Goal: Answer question/provide support: Share knowledge or assist other users

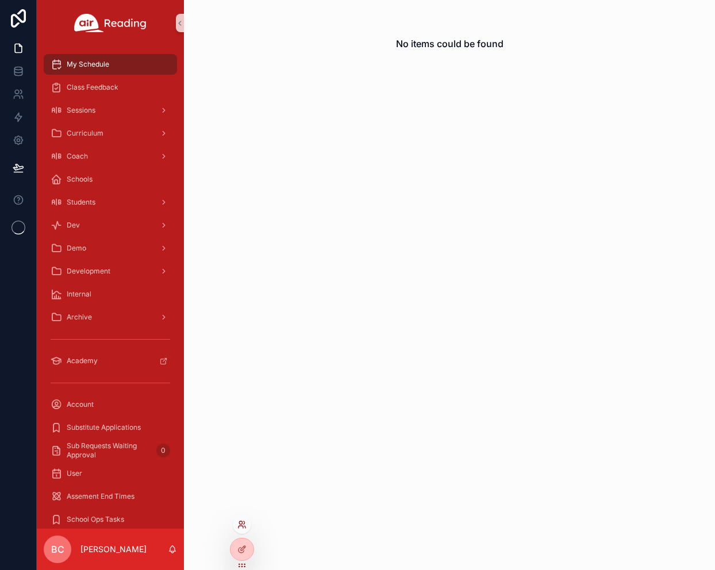
click at [244, 524] on icon at bounding box center [244, 522] width 1 height 3
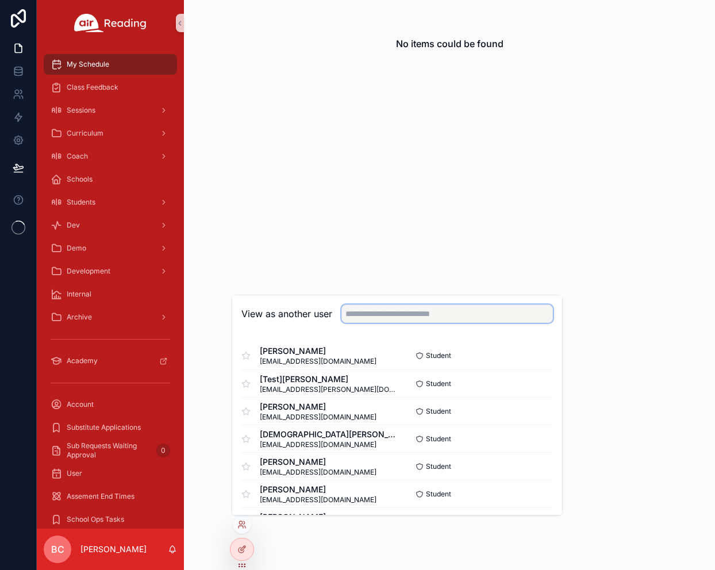
click at [360, 313] on input "text" at bounding box center [446, 314] width 211 height 18
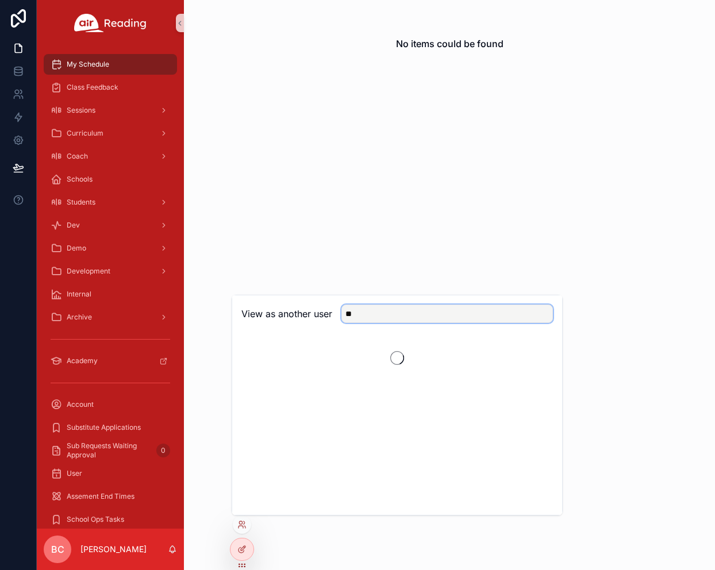
type input "*"
type input "******"
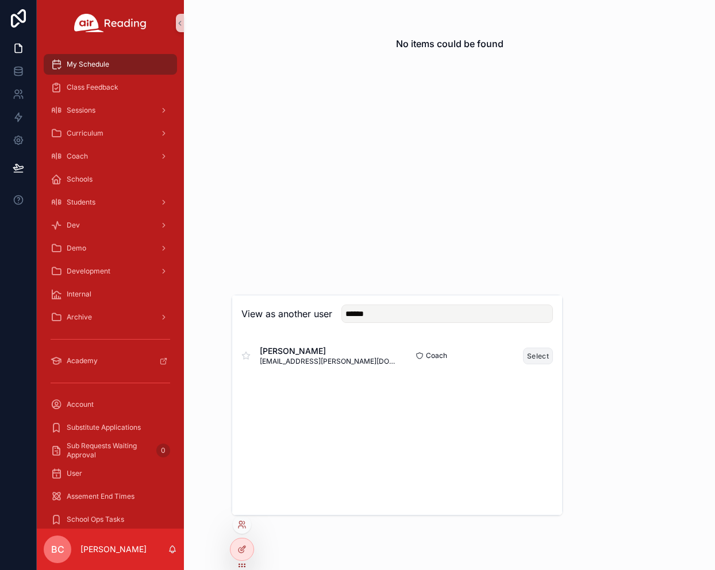
click at [533, 351] on button "Select" at bounding box center [538, 356] width 30 height 17
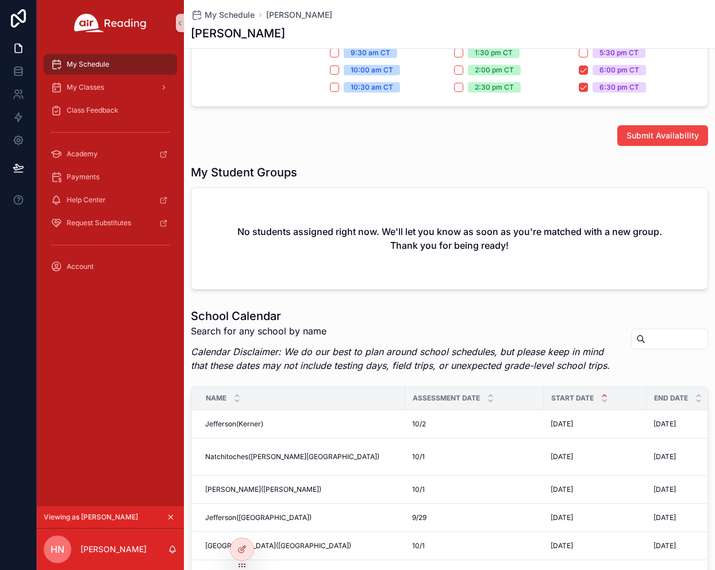
scroll to position [292, 0]
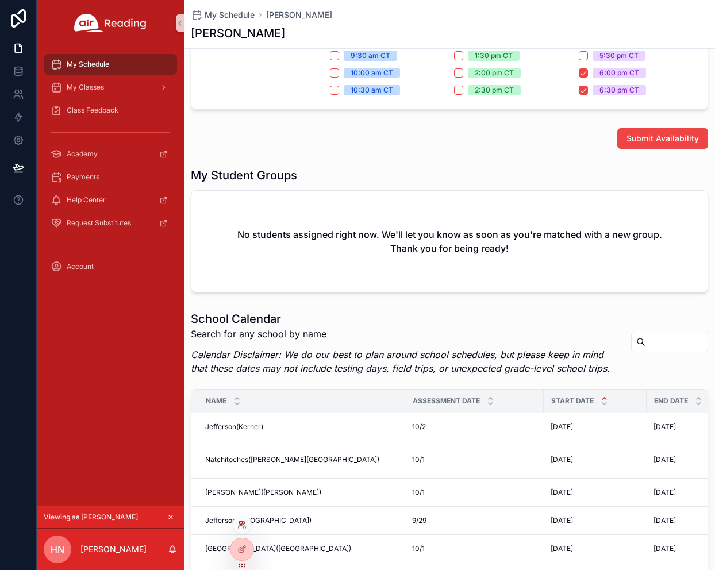
click at [239, 525] on icon at bounding box center [241, 524] width 9 height 9
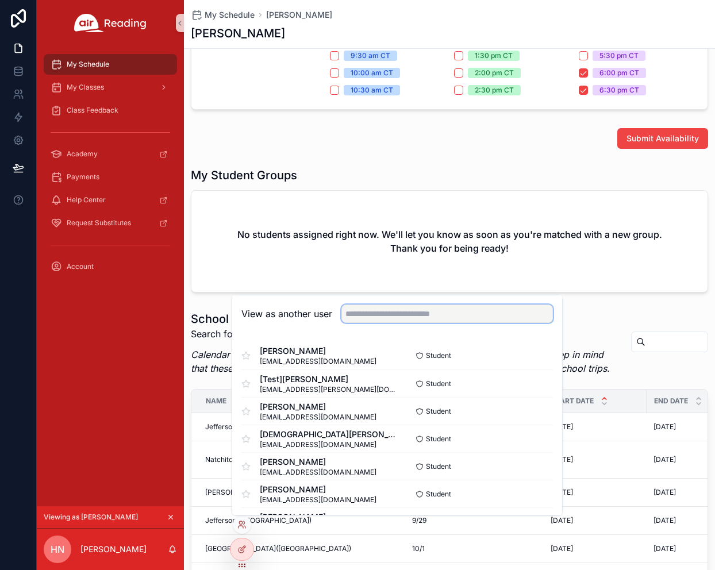
click at [390, 317] on input "text" at bounding box center [446, 314] width 211 height 18
type input "*******"
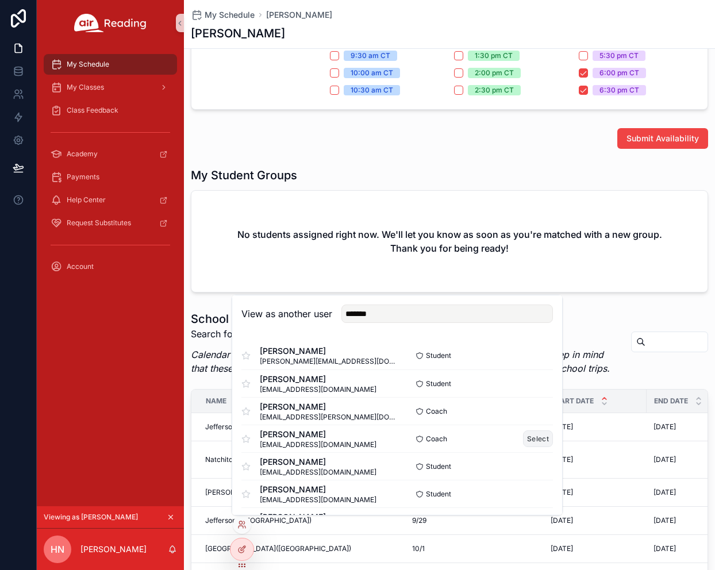
click at [530, 436] on button "Select" at bounding box center [538, 438] width 30 height 17
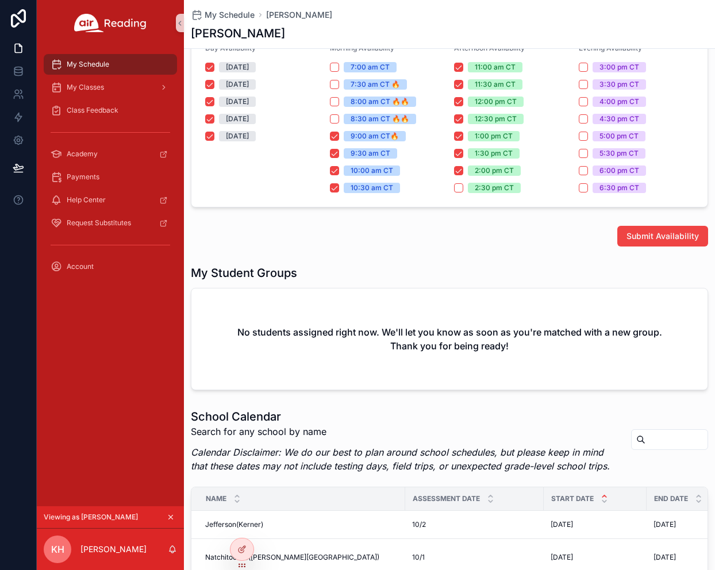
scroll to position [239, 0]
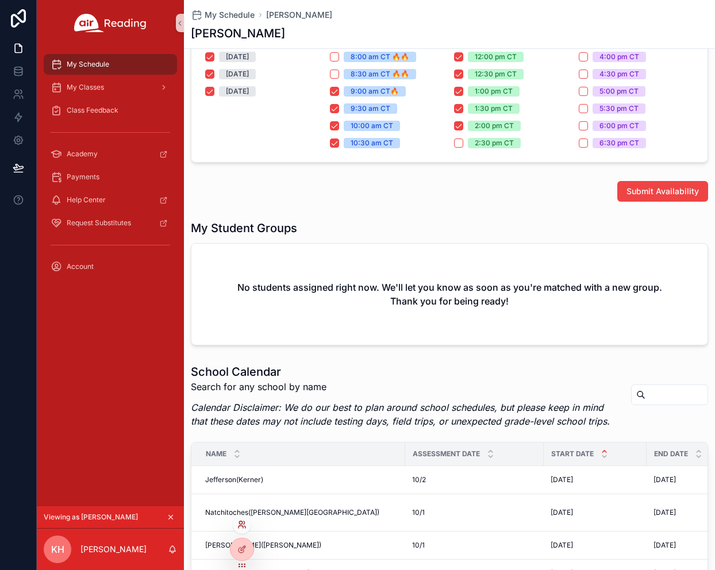
click at [244, 525] on icon at bounding box center [241, 524] width 9 height 9
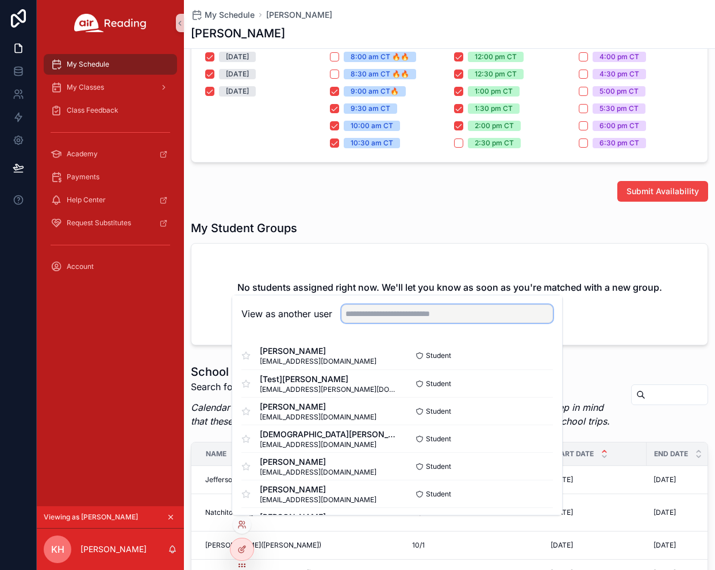
click at [378, 310] on input "text" at bounding box center [446, 314] width 211 height 18
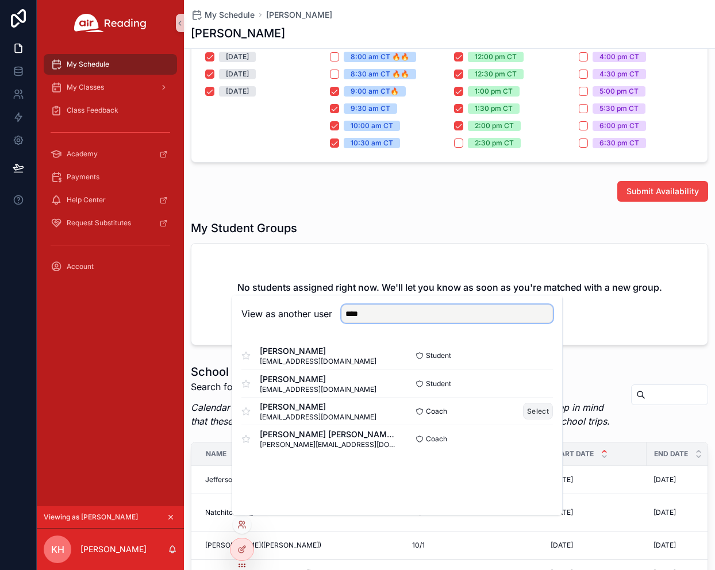
type input "****"
click at [548, 408] on button "Select" at bounding box center [538, 411] width 30 height 17
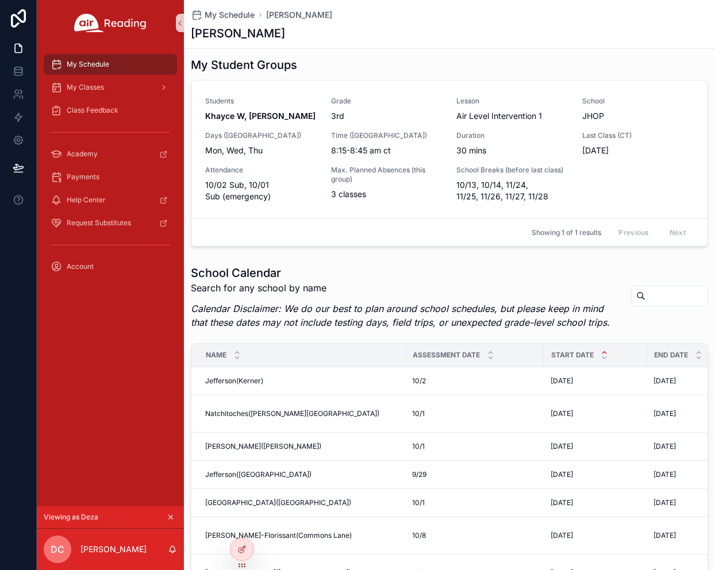
scroll to position [401, 0]
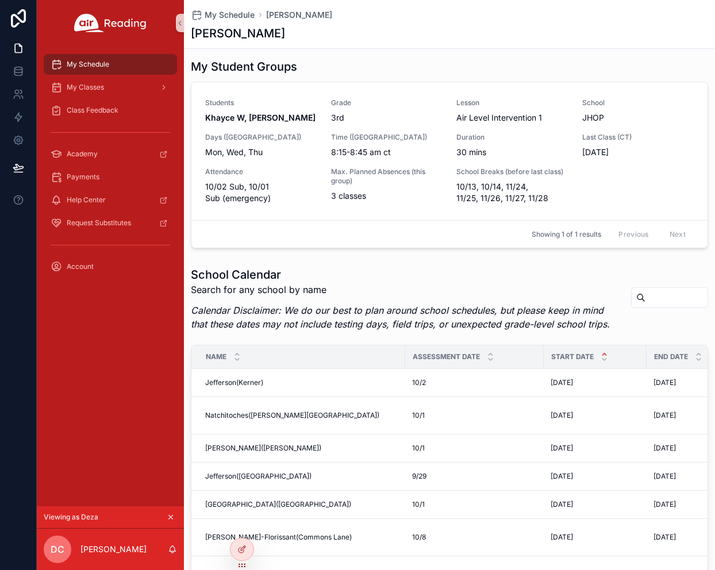
drag, startPoint x: 299, startPoint y: 34, endPoint x: 190, endPoint y: 30, distance: 108.7
click at [191, 30] on div "[PERSON_NAME]" at bounding box center [449, 33] width 517 height 16
copy h1 "[PERSON_NAME]"
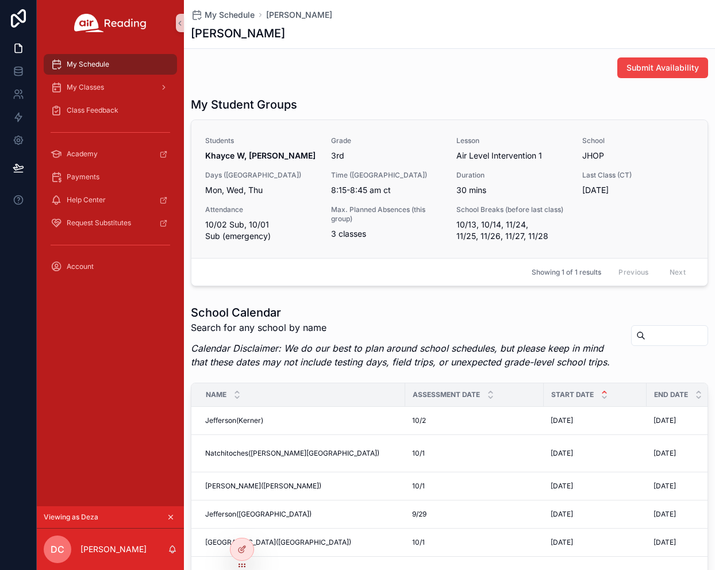
scroll to position [373, 0]
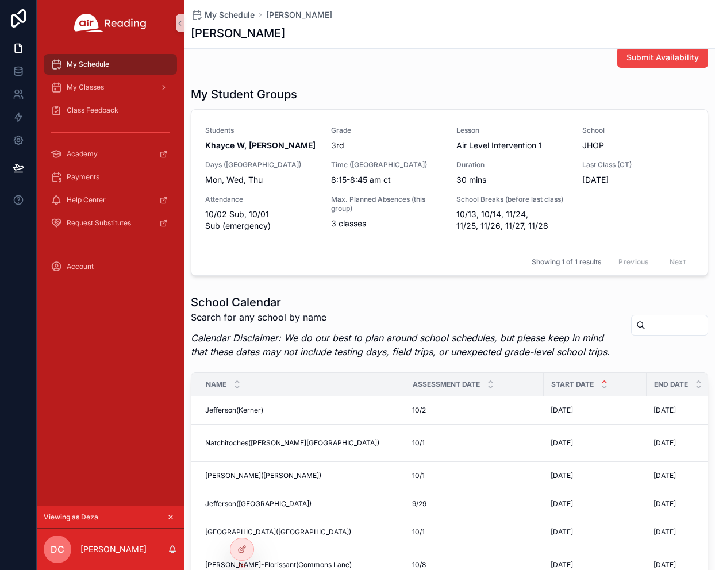
click at [378, 286] on div "My Availability Indicate the 30-minute slots you are available to teach. (For e…" at bounding box center [449, 248] width 531 height 1116
click at [241, 524] on icon at bounding box center [240, 522] width 3 height 3
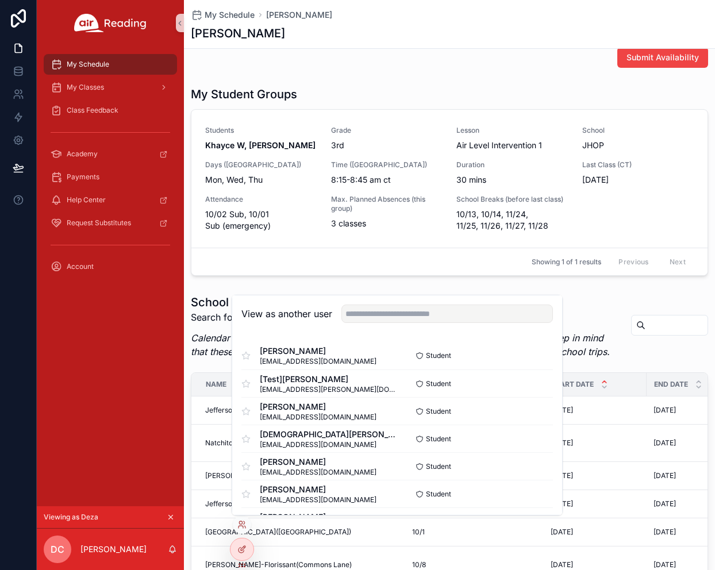
click at [367, 322] on div "View as another user" at bounding box center [397, 313] width 330 height 37
click at [368, 317] on input "text" at bounding box center [446, 314] width 211 height 18
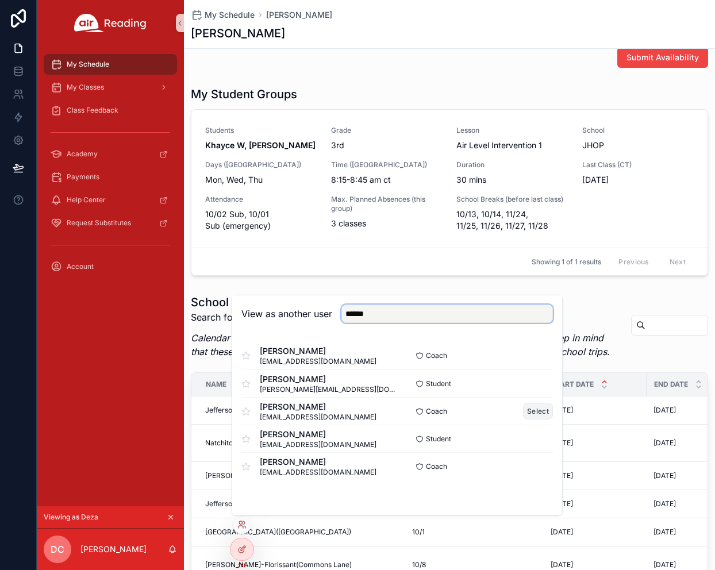
type input "******"
click at [532, 410] on button "Select" at bounding box center [538, 411] width 30 height 17
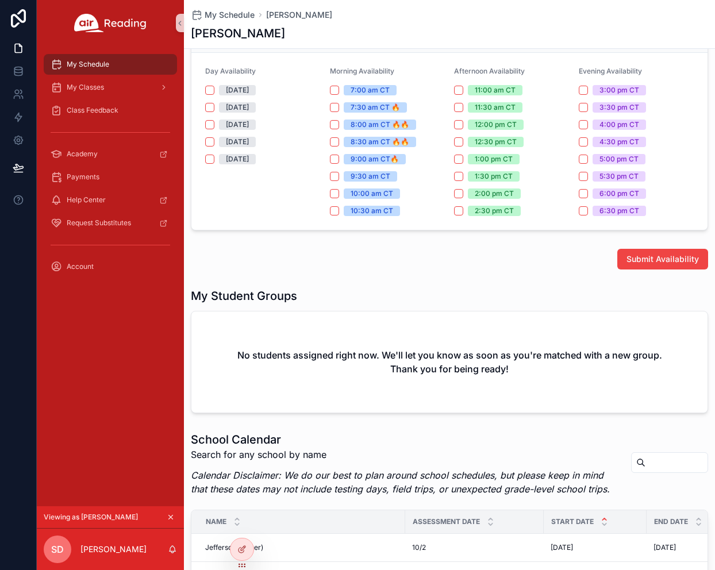
scroll to position [172, 0]
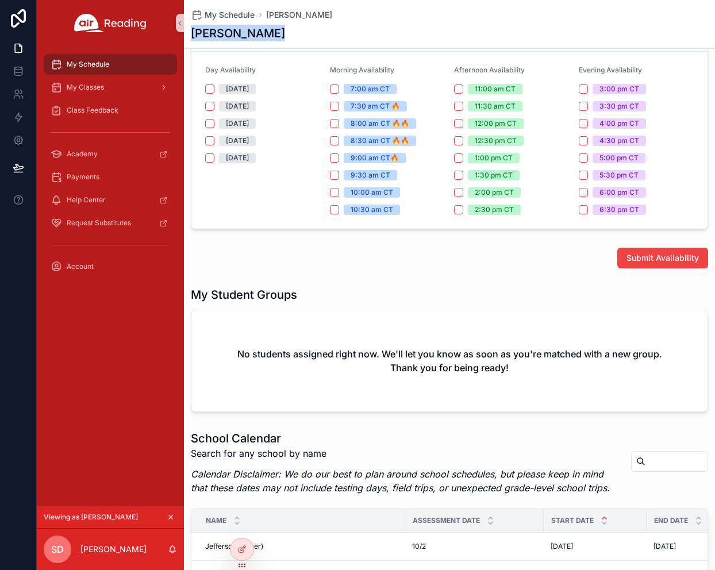
drag, startPoint x: 295, startPoint y: 34, endPoint x: 187, endPoint y: 34, distance: 108.6
click at [187, 34] on div "My Schedule [PERSON_NAME] [PERSON_NAME]" at bounding box center [449, 24] width 531 height 49
copy h1 "[PERSON_NAME]"
drag, startPoint x: 13, startPoint y: 265, endPoint x: 2, endPoint y: 266, distance: 11.5
click at [13, 265] on div at bounding box center [18, 285] width 37 height 570
